Goal: Obtain resource: Obtain resource

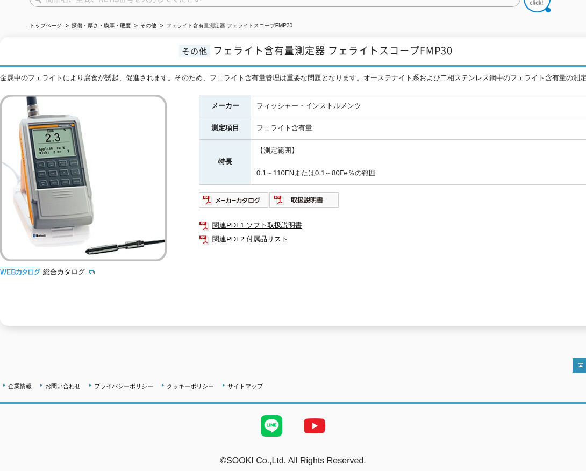
scroll to position [106, 0]
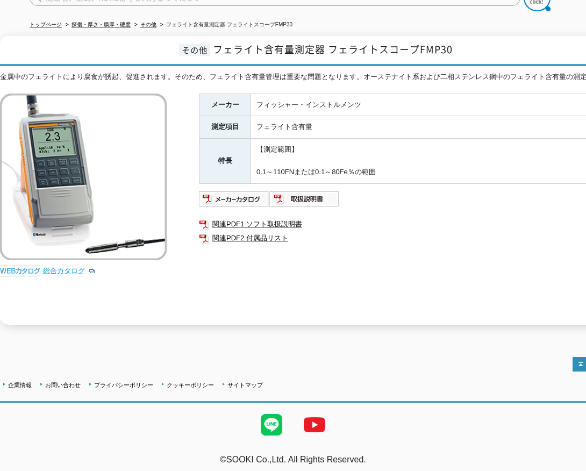
click at [54, 267] on link "総合カタログ" at bounding box center [69, 271] width 53 height 8
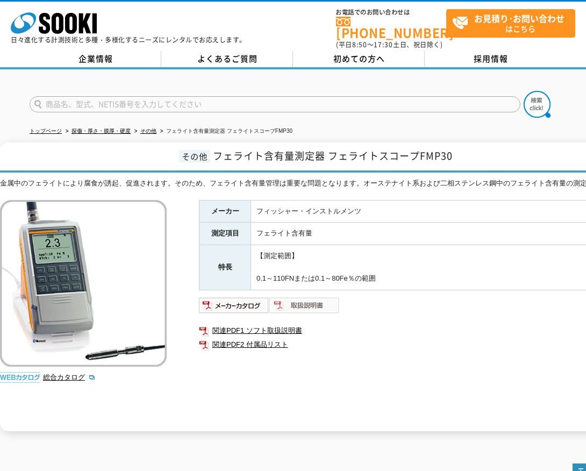
click at [300, 297] on img at bounding box center [304, 305] width 70 height 17
click at [224, 300] on img at bounding box center [234, 305] width 70 height 17
click at [312, 300] on img at bounding box center [304, 305] width 70 height 17
